Goal: Communication & Community: Ask a question

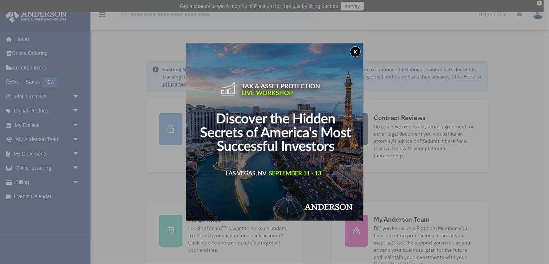
click at [357, 52] on button "x" at bounding box center [355, 51] width 11 height 11
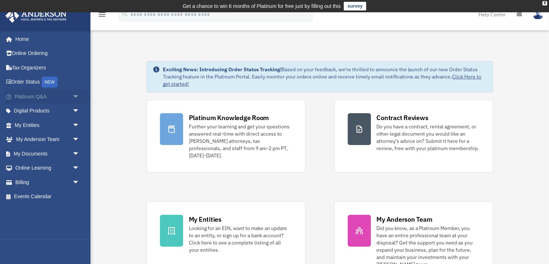
click at [76, 94] on span "arrow_drop_down" at bounding box center [79, 96] width 14 height 15
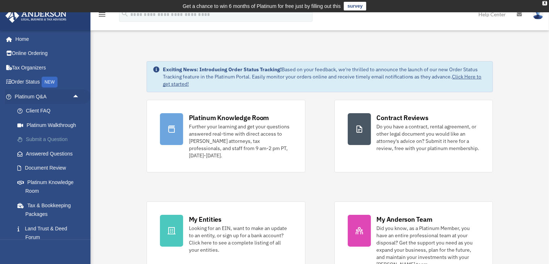
click at [49, 137] on link "Submit a Question" at bounding box center [50, 140] width 80 height 14
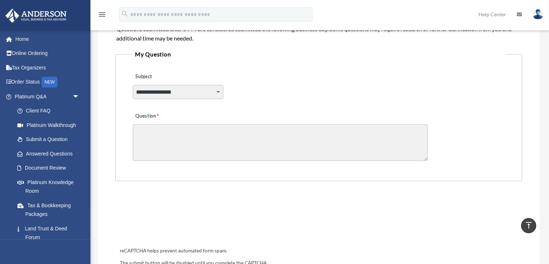
scroll to position [135, 0]
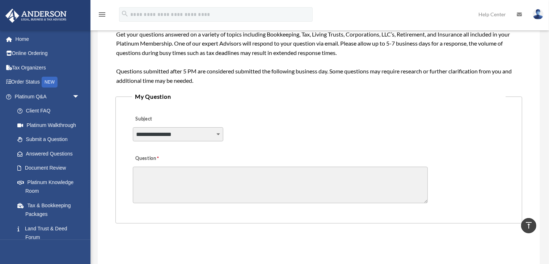
click at [183, 130] on select "**********" at bounding box center [178, 134] width 91 height 14
select select "******"
click at [133, 127] on select "**********" at bounding box center [178, 134] width 91 height 14
click at [156, 181] on textarea "Question" at bounding box center [280, 185] width 295 height 37
paste textarea "**********"
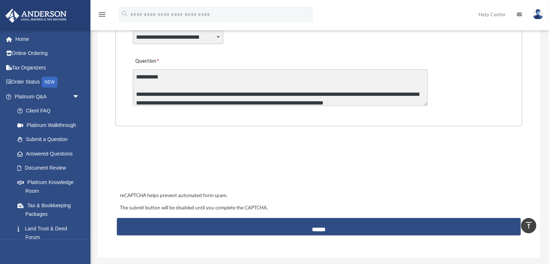
scroll to position [229, 0]
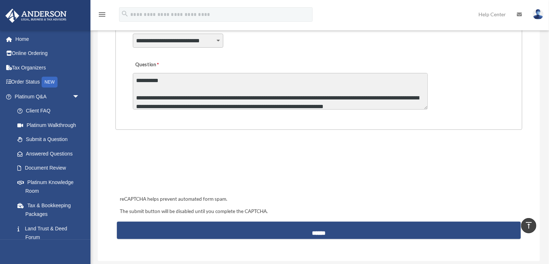
drag, startPoint x: 201, startPoint y: 97, endPoint x: 185, endPoint y: 96, distance: 16.3
click at [185, 96] on textarea "Question" at bounding box center [280, 91] width 295 height 37
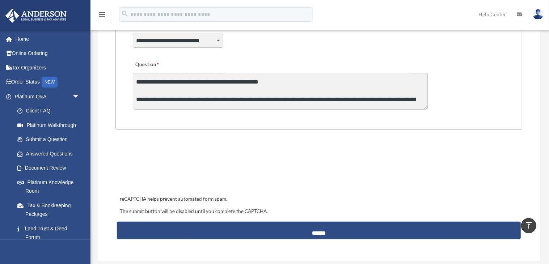
scroll to position [112, 0]
drag, startPoint x: 248, startPoint y: 81, endPoint x: 281, endPoint y: 84, distance: 33.1
click at [281, 84] on textarea "Question" at bounding box center [280, 91] width 295 height 37
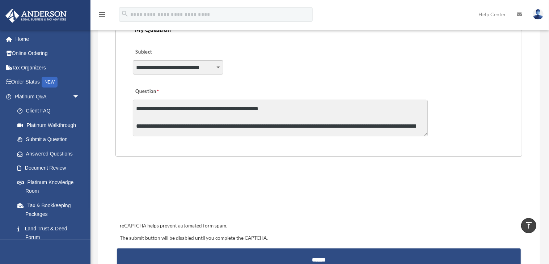
scroll to position [202, 0]
drag, startPoint x: 292, startPoint y: 110, endPoint x: 243, endPoint y: 110, distance: 48.9
click at [237, 107] on textarea "Question" at bounding box center [280, 118] width 295 height 37
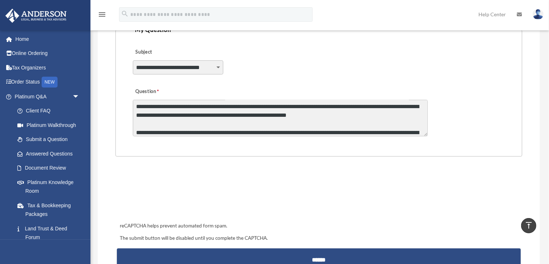
scroll to position [146, 0]
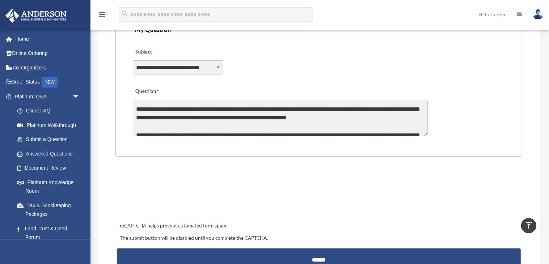
drag, startPoint x: 390, startPoint y: 105, endPoint x: 431, endPoint y: 160, distance: 68.3
click at [240, 127] on textarea "Question" at bounding box center [280, 118] width 295 height 37
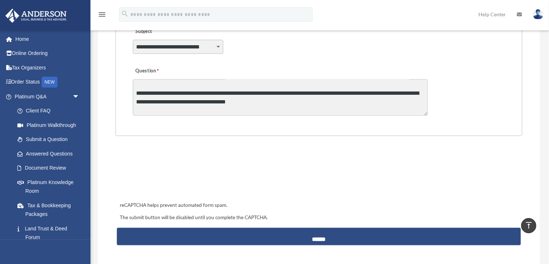
scroll to position [169, 0]
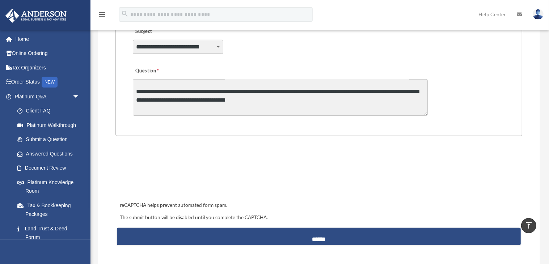
drag, startPoint x: 186, startPoint y: 98, endPoint x: 134, endPoint y: 98, distance: 52.2
click at [134, 98] on textarea "Question" at bounding box center [280, 97] width 295 height 37
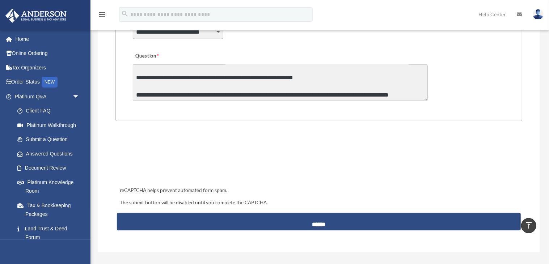
scroll to position [275, 0]
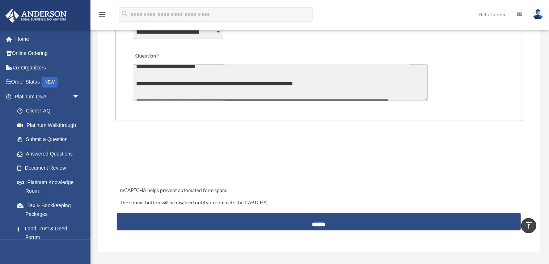
click at [262, 77] on textarea "Question" at bounding box center [280, 82] width 295 height 37
drag, startPoint x: 141, startPoint y: 72, endPoint x: 133, endPoint y: 71, distance: 7.7
click at [133, 71] on textarea "Question" at bounding box center [280, 82] width 295 height 37
click at [234, 73] on textarea "Question" at bounding box center [280, 82] width 295 height 37
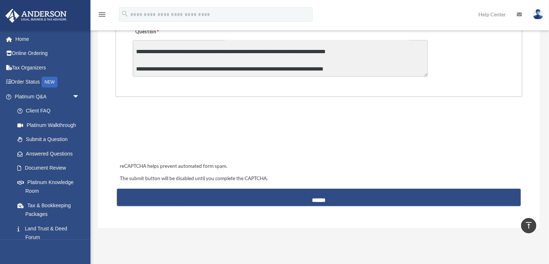
scroll to position [335, 0]
click at [366, 68] on textarea "Question" at bounding box center [280, 58] width 295 height 37
type textarea "**********"
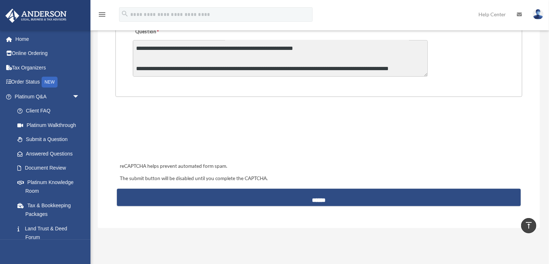
scroll to position [391, 0]
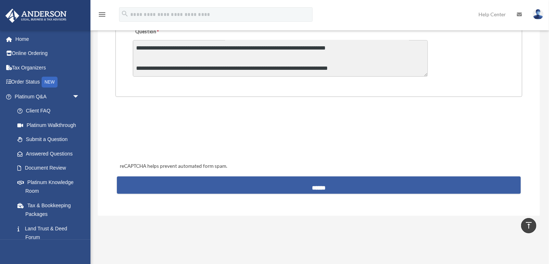
click at [195, 186] on input "******" at bounding box center [319, 185] width 404 height 17
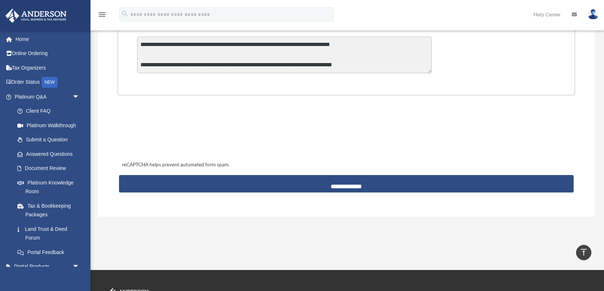
scroll to position [392, 0]
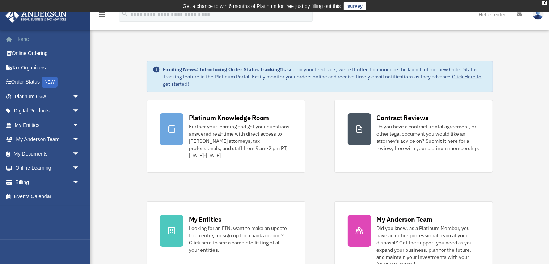
click at [21, 39] on link "Home" at bounding box center [47, 39] width 85 height 14
